Goal: Task Accomplishment & Management: Complete application form

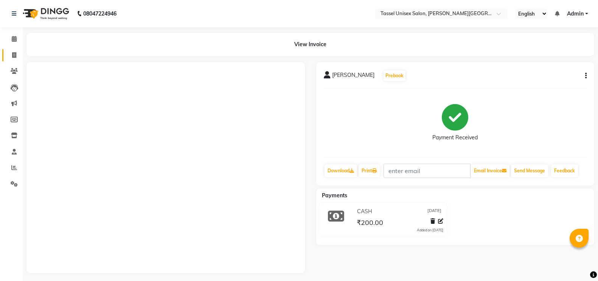
click at [12, 56] on icon at bounding box center [14, 55] width 4 height 6
select select "7177"
select select "service"
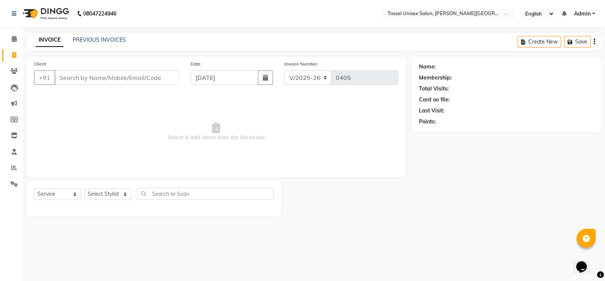
click at [83, 78] on input "Client" at bounding box center [116, 77] width 125 height 14
type input "8287415250"
click at [159, 79] on span "Add Client" at bounding box center [160, 78] width 30 height 8
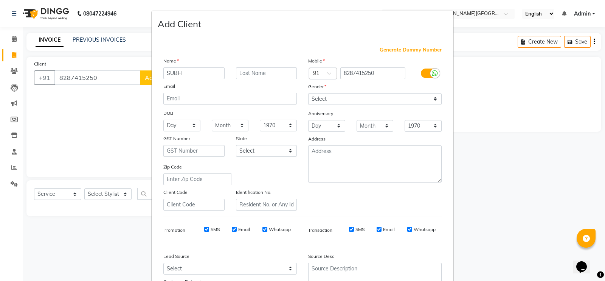
type input "SUBH"
click at [258, 71] on input "text" at bounding box center [266, 73] width 61 height 12
type input "[PERSON_NAME]"
click at [355, 103] on select "Select [DEMOGRAPHIC_DATA] [DEMOGRAPHIC_DATA] Other Prefer Not To Say" at bounding box center [375, 99] width 134 height 12
select select "[DEMOGRAPHIC_DATA]"
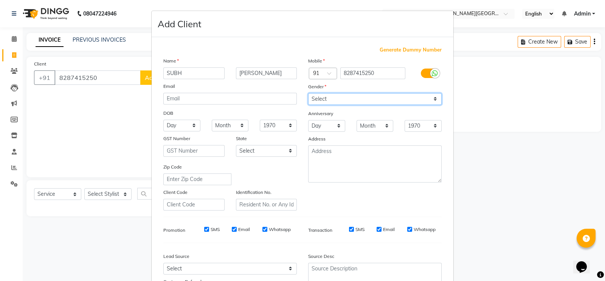
click at [308, 93] on select "Select [DEMOGRAPHIC_DATA] [DEMOGRAPHIC_DATA] Other Prefer Not To Say" at bounding box center [375, 99] width 134 height 12
click at [598, 243] on ngb-modal-window "Add Client Generate Dummy Number Name [PERSON_NAME] Email DOB Day 01 02 03 04 0…" at bounding box center [302, 140] width 605 height 281
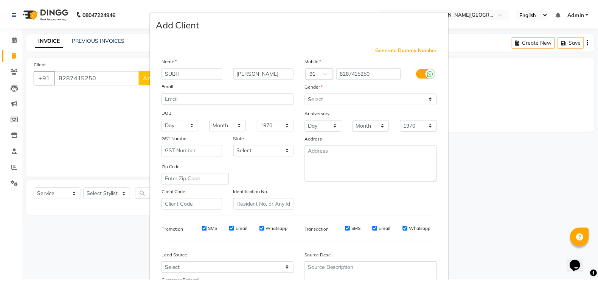
scroll to position [73, 0]
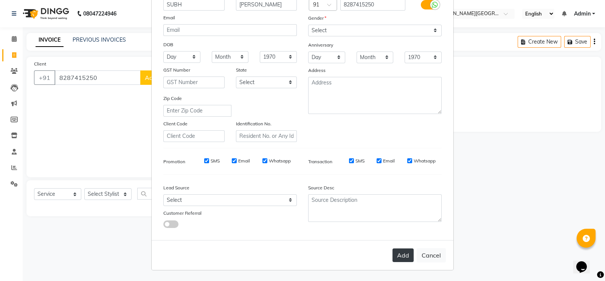
click at [400, 257] on button "Add" at bounding box center [403, 255] width 21 height 14
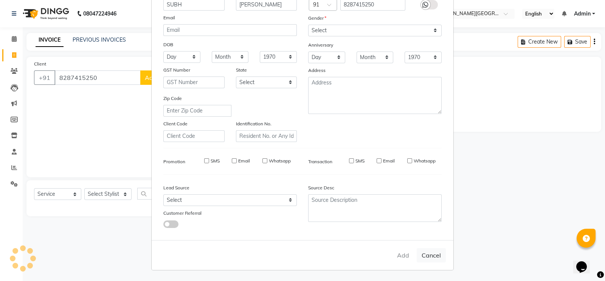
select select
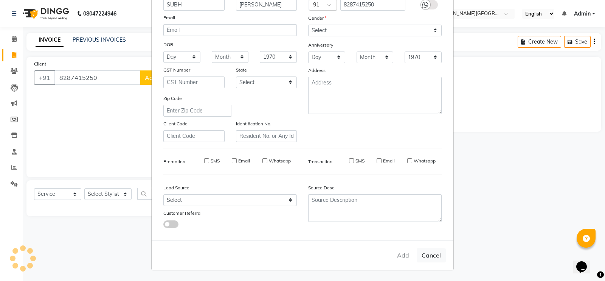
select select
checkbox input "false"
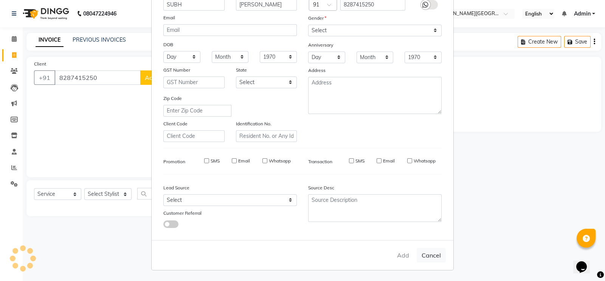
checkbox input "false"
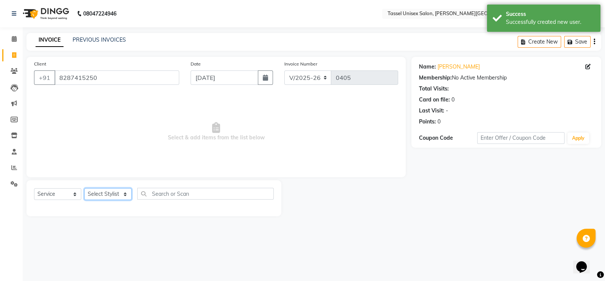
click at [95, 192] on select "Select Stylist Ankit [PERSON_NAME] ANKUR SIR [PERSON_NAME] [PERSON_NAME] MAM [P…" at bounding box center [107, 194] width 47 height 12
select select "60205"
click at [84, 188] on select "Select Stylist Ankit [PERSON_NAME] ANKUR SIR [PERSON_NAME] [PERSON_NAME] MAM [P…" at bounding box center [107, 194] width 47 height 12
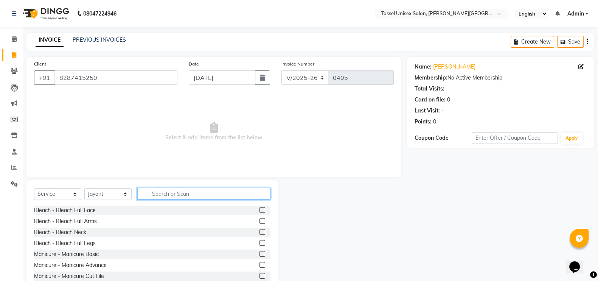
click at [160, 191] on input "text" at bounding box center [203, 194] width 133 height 12
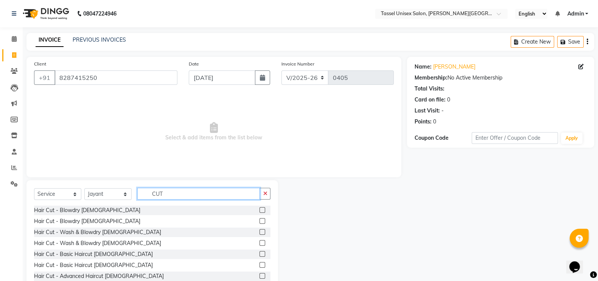
scroll to position [63, 0]
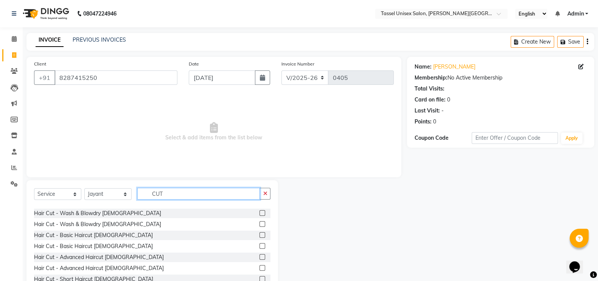
type input "CUT"
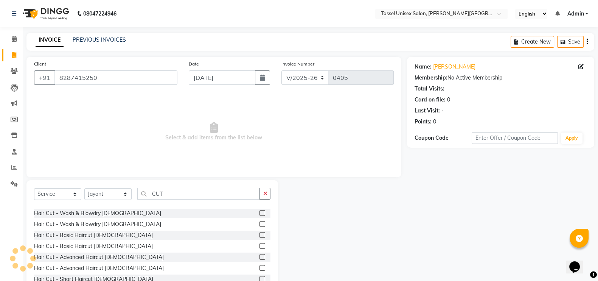
click at [260, 256] on label at bounding box center [263, 257] width 6 height 6
click at [260, 256] on input "checkbox" at bounding box center [262, 257] width 5 height 5
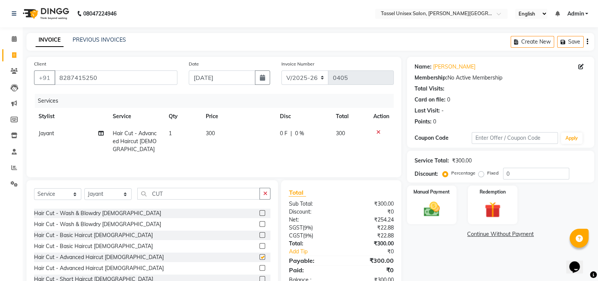
checkbox input "false"
drag, startPoint x: 255, startPoint y: 256, endPoint x: 228, endPoint y: 222, distance: 43.6
click at [228, 222] on div "Manicure - Manicure Cut File Manicure - Manicure Cut File Polish Hair Cut - Was…" at bounding box center [152, 243] width 237 height 76
click at [184, 190] on input "CUT" at bounding box center [198, 194] width 123 height 12
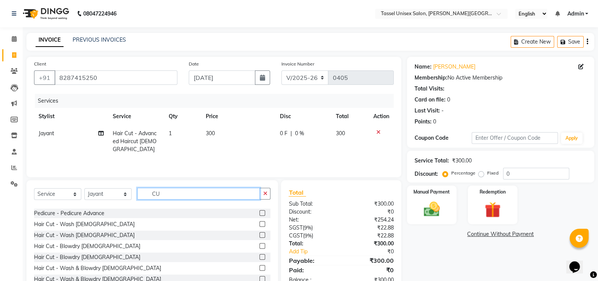
type input "C"
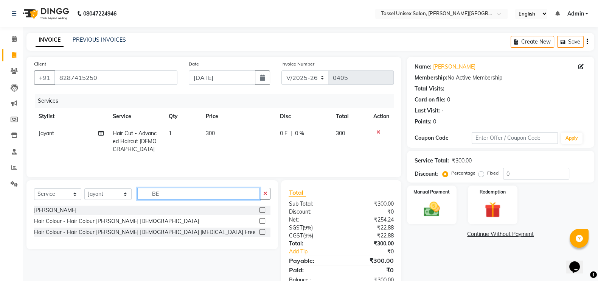
scroll to position [0, 0]
type input "BEA"
click at [261, 209] on label at bounding box center [263, 210] width 6 height 6
click at [261, 209] on input "checkbox" at bounding box center [262, 210] width 5 height 5
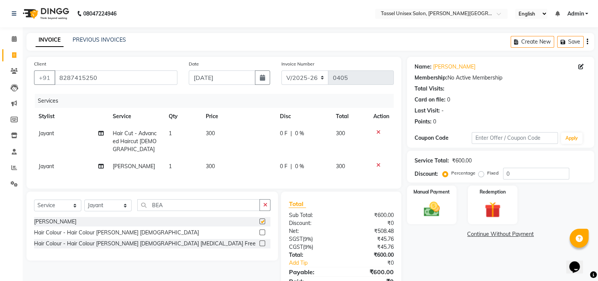
checkbox input "false"
click at [209, 163] on span "300" at bounding box center [210, 166] width 9 height 7
select select "60205"
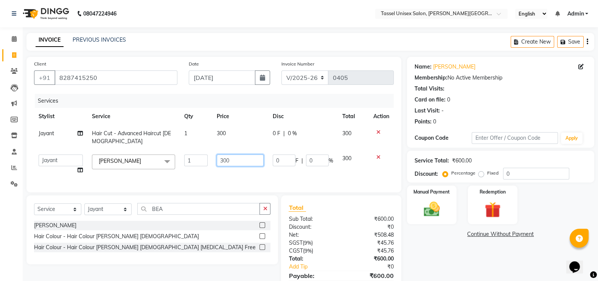
click at [223, 154] on input "300" at bounding box center [240, 160] width 47 height 12
type input "200"
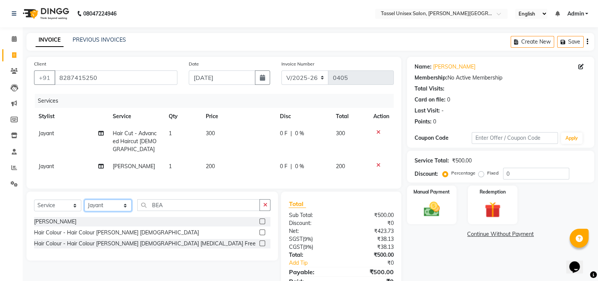
click at [108, 207] on select "Select Stylist Ankit [PERSON_NAME] ANKUR SIR [PERSON_NAME] [PERSON_NAME] MAM [P…" at bounding box center [107, 205] width 47 height 12
select select "60207"
click at [84, 199] on select "Select Stylist Ankit [PERSON_NAME] ANKUR SIR [PERSON_NAME] [PERSON_NAME] MAM [P…" at bounding box center [107, 205] width 47 height 12
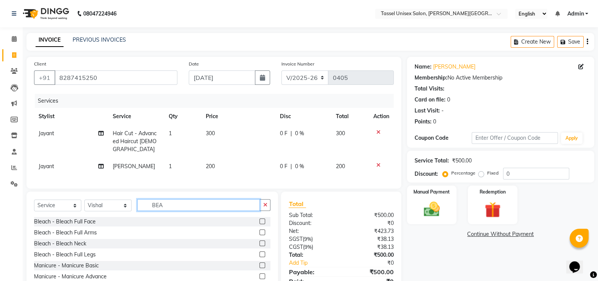
click at [182, 208] on input "BEA" at bounding box center [198, 205] width 123 height 12
type input "B"
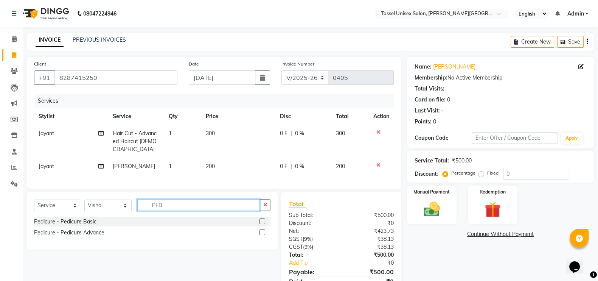
type input "PED"
click at [262, 220] on label at bounding box center [263, 221] width 6 height 6
click at [262, 220] on input "checkbox" at bounding box center [262, 221] width 5 height 5
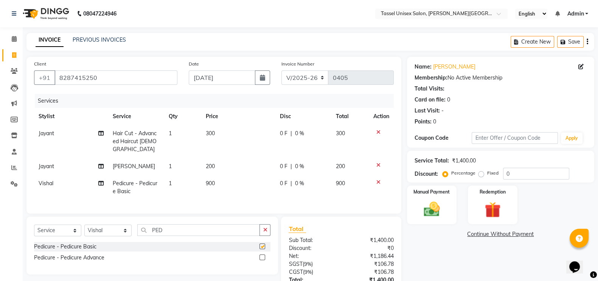
checkbox input "false"
click at [430, 216] on img at bounding box center [432, 208] width 27 height 19
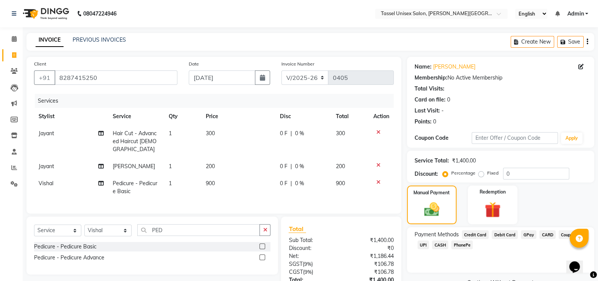
click at [437, 243] on span "CASH" at bounding box center [440, 244] width 16 height 9
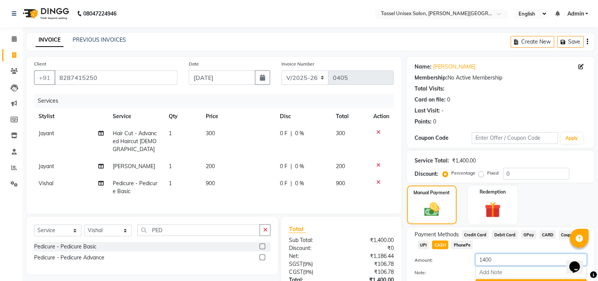
click at [499, 257] on input "1400" at bounding box center [531, 260] width 111 height 12
type input "1"
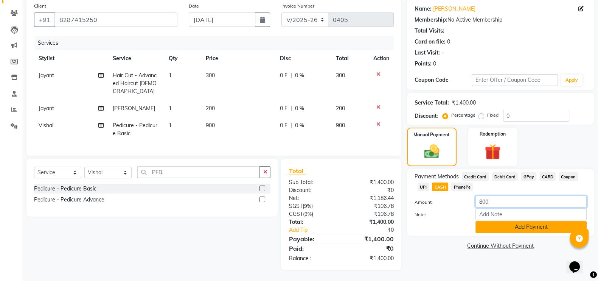
type input "800"
click at [534, 227] on button "Add Payment" at bounding box center [531, 227] width 111 height 12
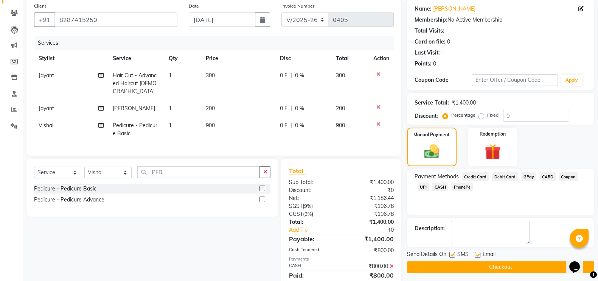
click at [423, 186] on span "UPI" at bounding box center [424, 186] width 12 height 9
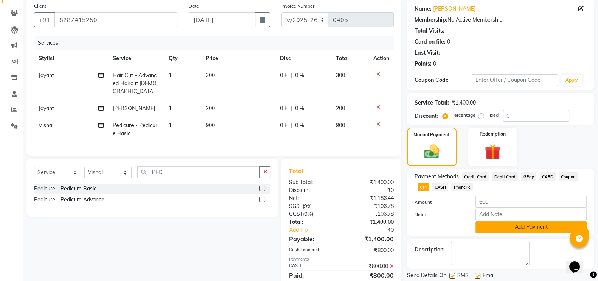
click at [515, 226] on button "Add Payment" at bounding box center [531, 227] width 111 height 12
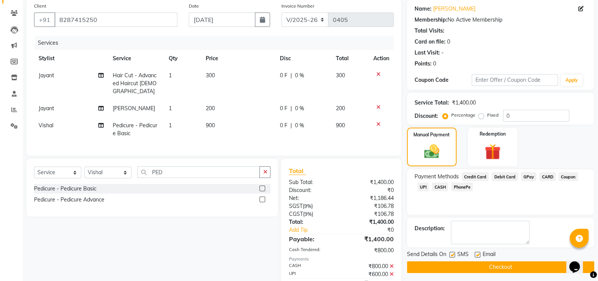
scroll to position [92, 0]
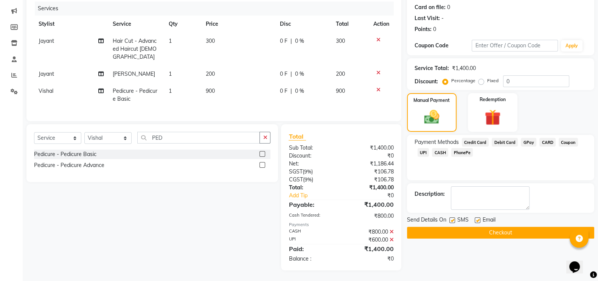
click at [499, 234] on button "Checkout" at bounding box center [500, 233] width 187 height 12
